Goal: Transaction & Acquisition: Purchase product/service

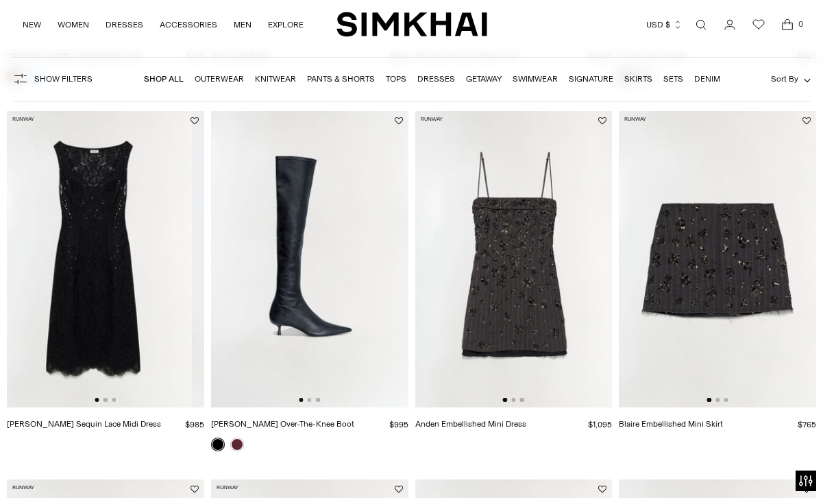
scroll to position [434, 0]
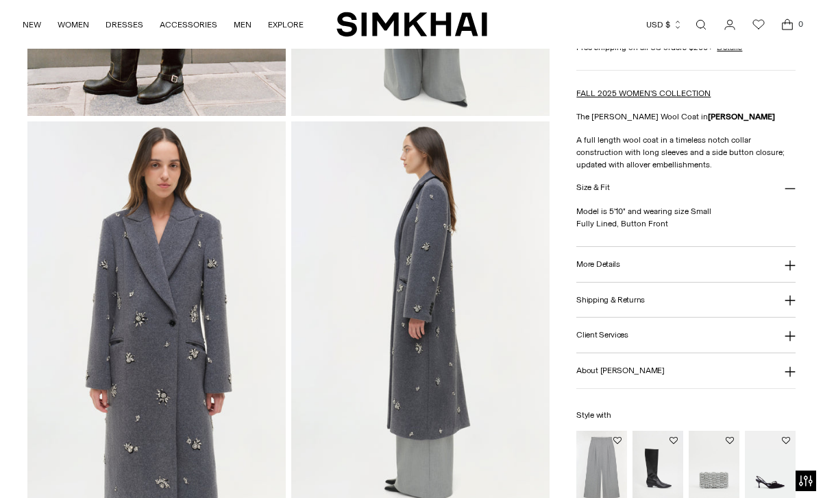
scroll to position [397, 0]
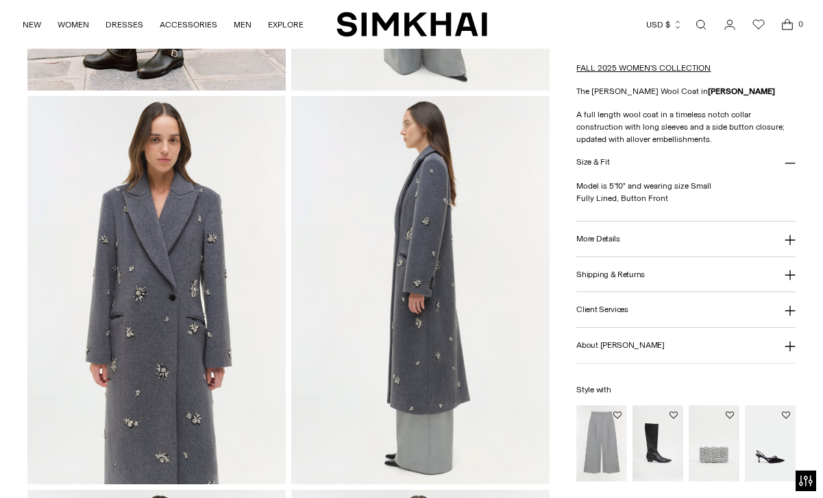
click at [151, 335] on img at bounding box center [156, 290] width 258 height 388
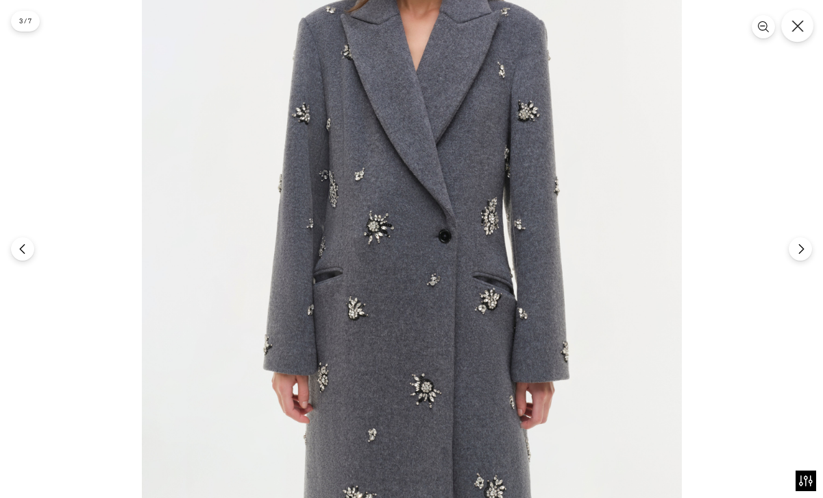
click at [794, 29] on icon "Close" at bounding box center [798, 26] width 12 height 12
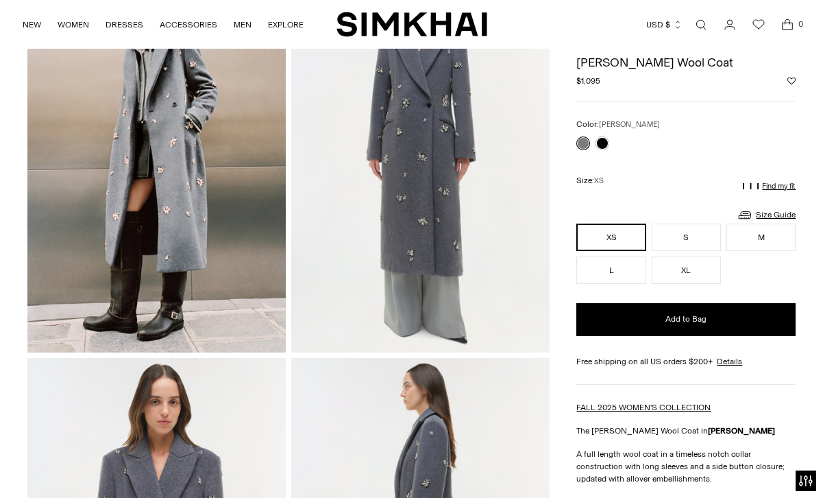
scroll to position [0, 0]
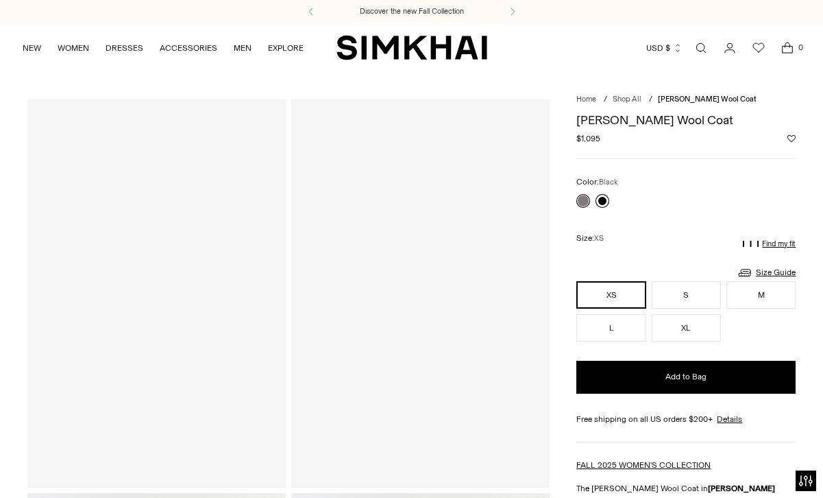
click at [605, 199] on link at bounding box center [603, 201] width 14 height 14
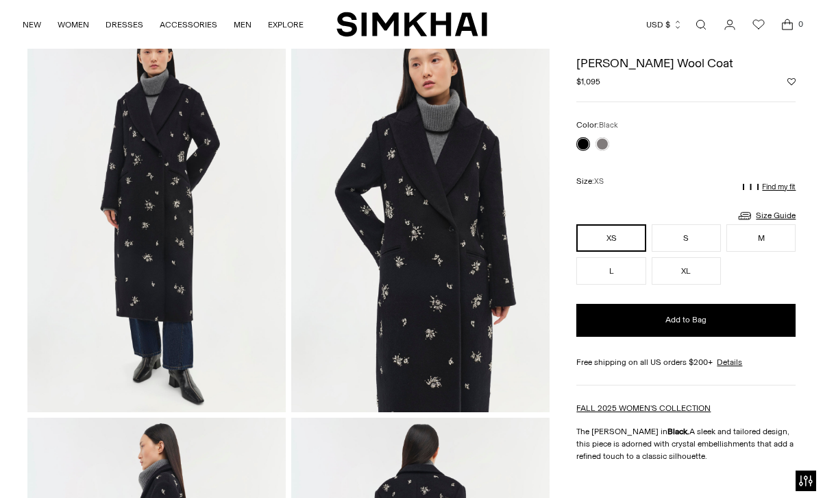
scroll to position [16, 0]
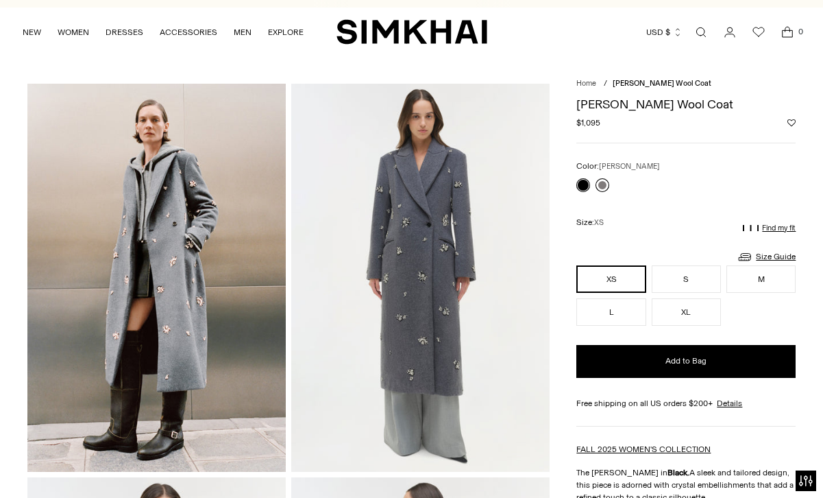
click at [605, 184] on link at bounding box center [603, 185] width 14 height 14
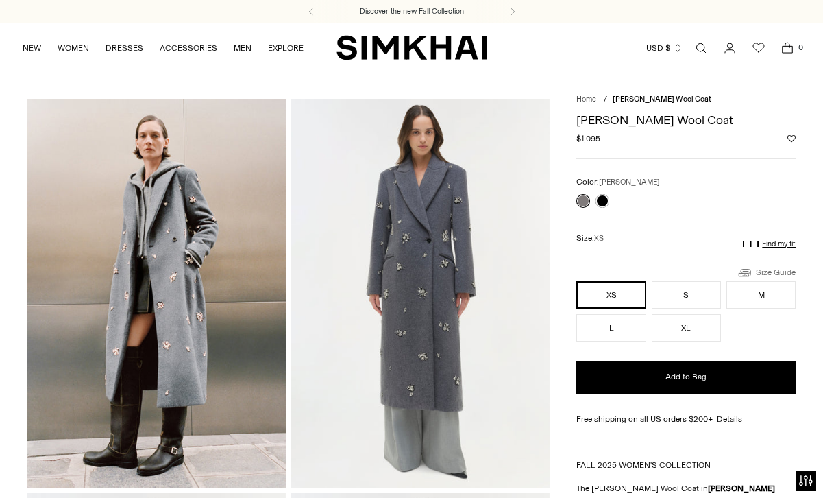
click at [774, 271] on link "Size Guide" at bounding box center [766, 272] width 59 height 17
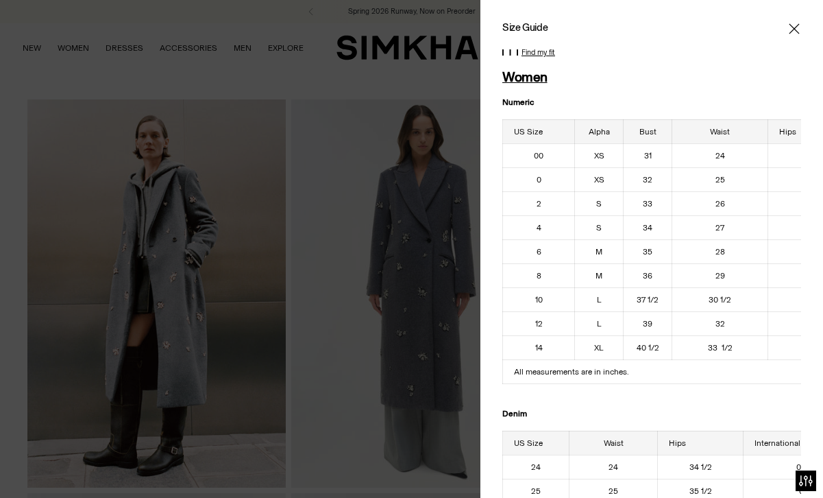
click at [795, 28] on icon "Close" at bounding box center [794, 28] width 10 height 10
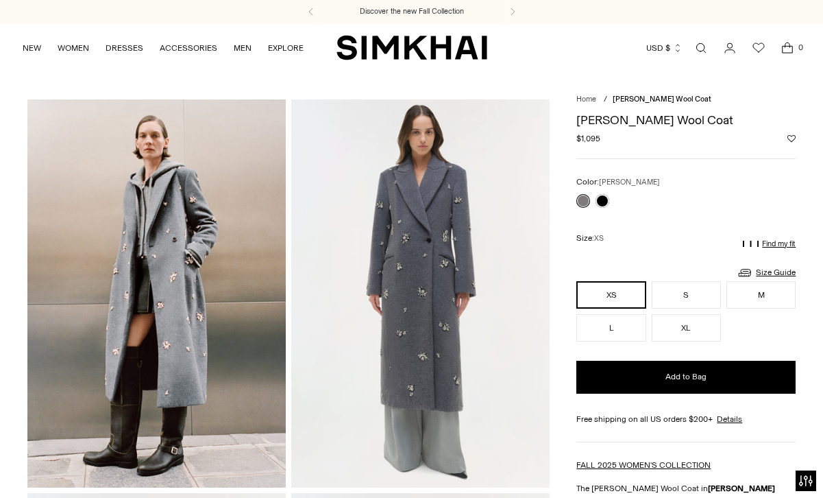
drag, startPoint x: 746, startPoint y: 118, endPoint x: 579, endPoint y: 118, distance: 166.5
click at [579, 118] on h1 "[PERSON_NAME] Wool Coat" at bounding box center [685, 120] width 219 height 12
copy h1 "[PERSON_NAME] Wool Coat"
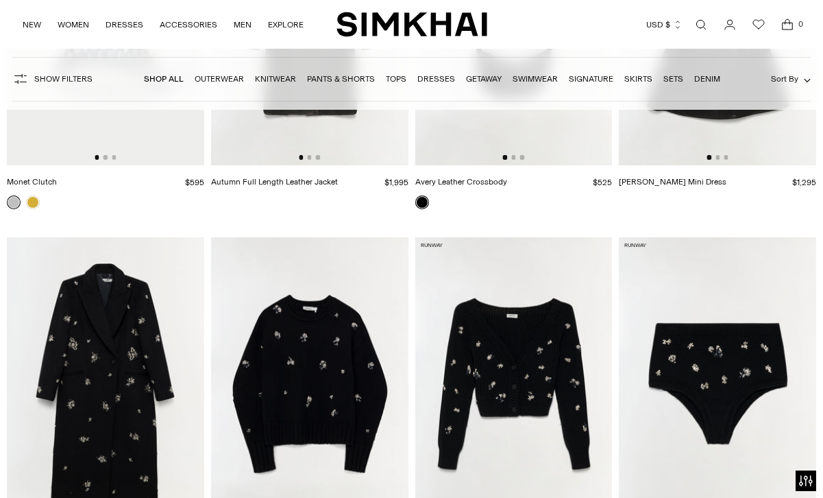
scroll to position [4110, 0]
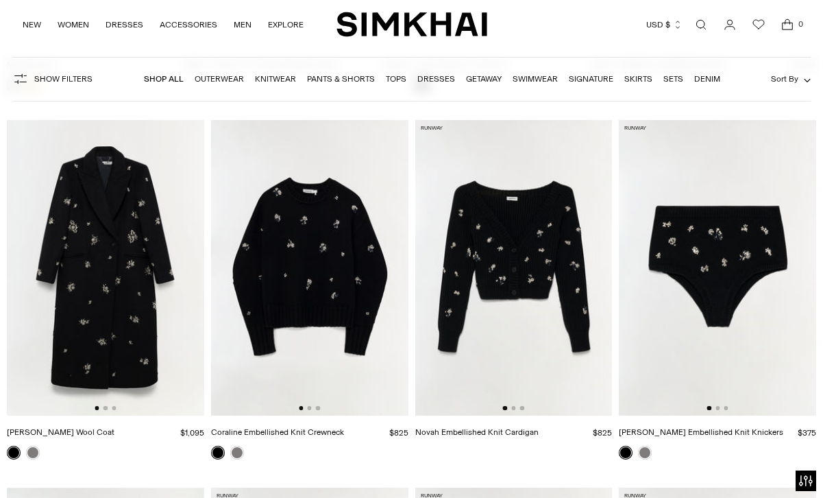
click at [336, 318] on img at bounding box center [309, 268] width 197 height 296
click at [487, 237] on img at bounding box center [513, 268] width 197 height 296
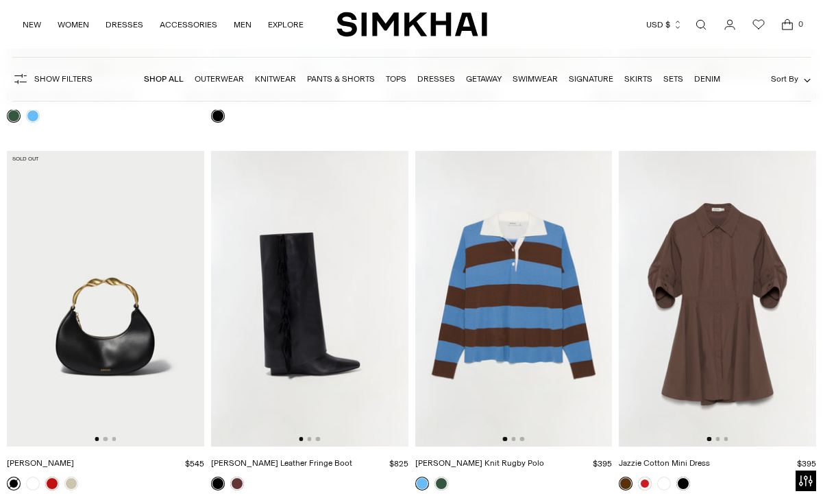
scroll to position [9034, 0]
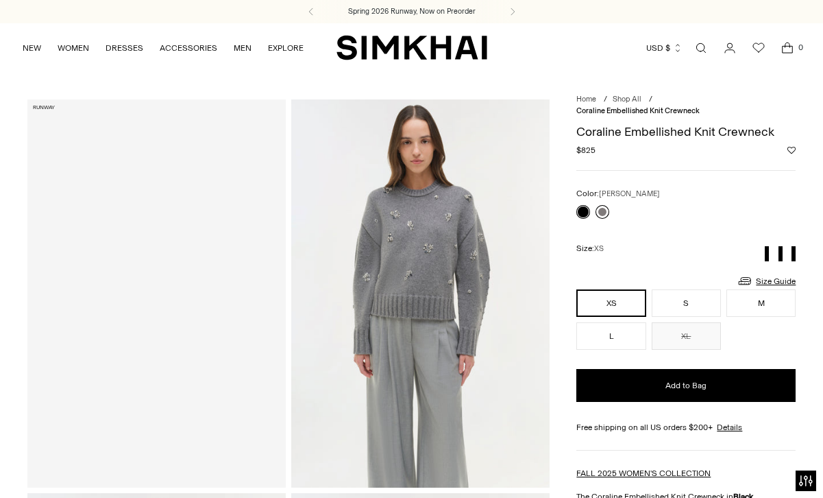
click at [603, 212] on link at bounding box center [603, 212] width 14 height 14
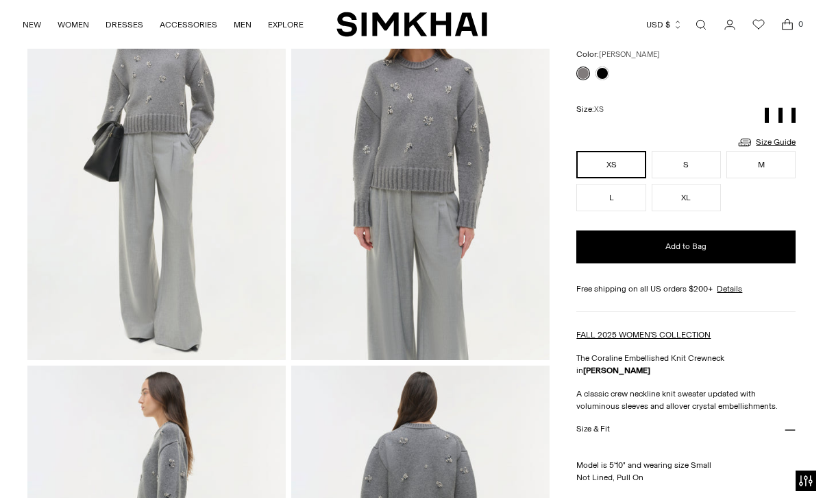
scroll to position [276, 0]
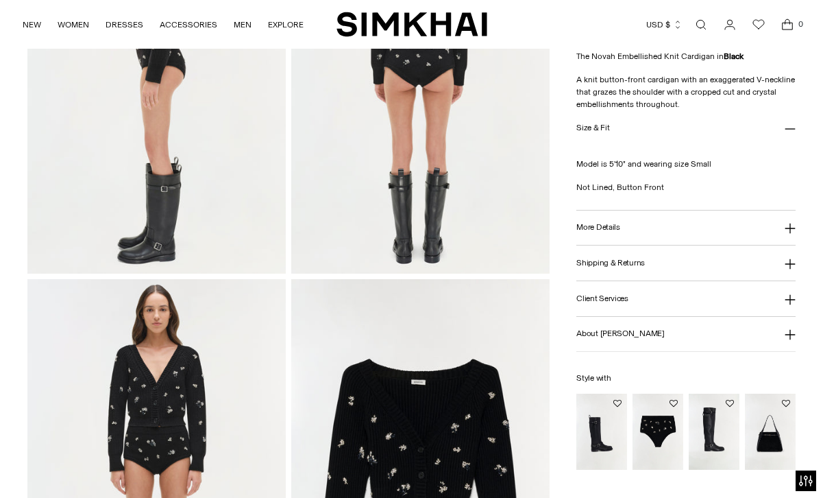
scroll to position [634, 0]
